Goal: Task Accomplishment & Management: Use online tool/utility

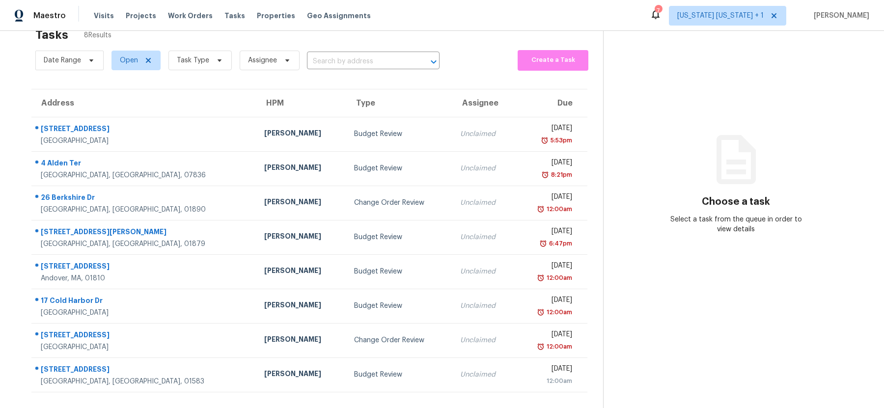
scroll to position [30, 0]
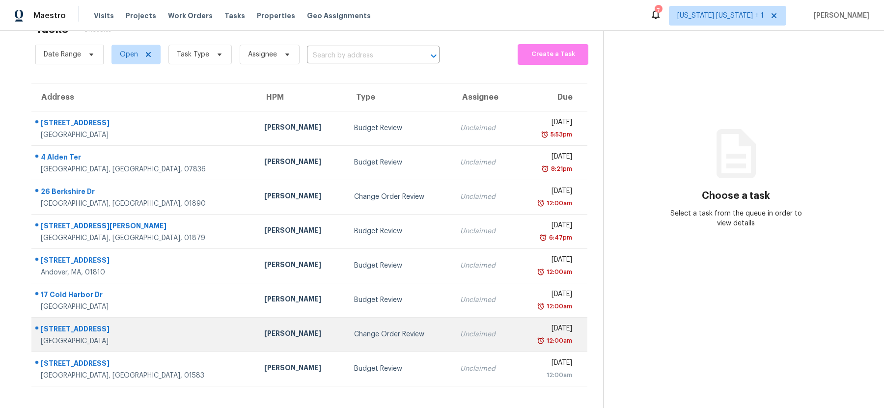
click at [389, 332] on div "Change Order Review" at bounding box center [399, 335] width 90 height 10
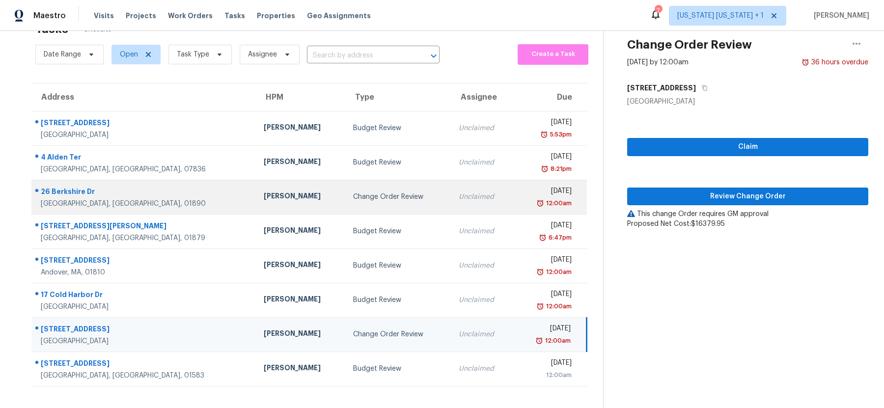
click at [382, 203] on td "Change Order Review" at bounding box center [398, 197] width 106 height 34
